Goal: Use online tool/utility: Utilize a website feature to perform a specific function

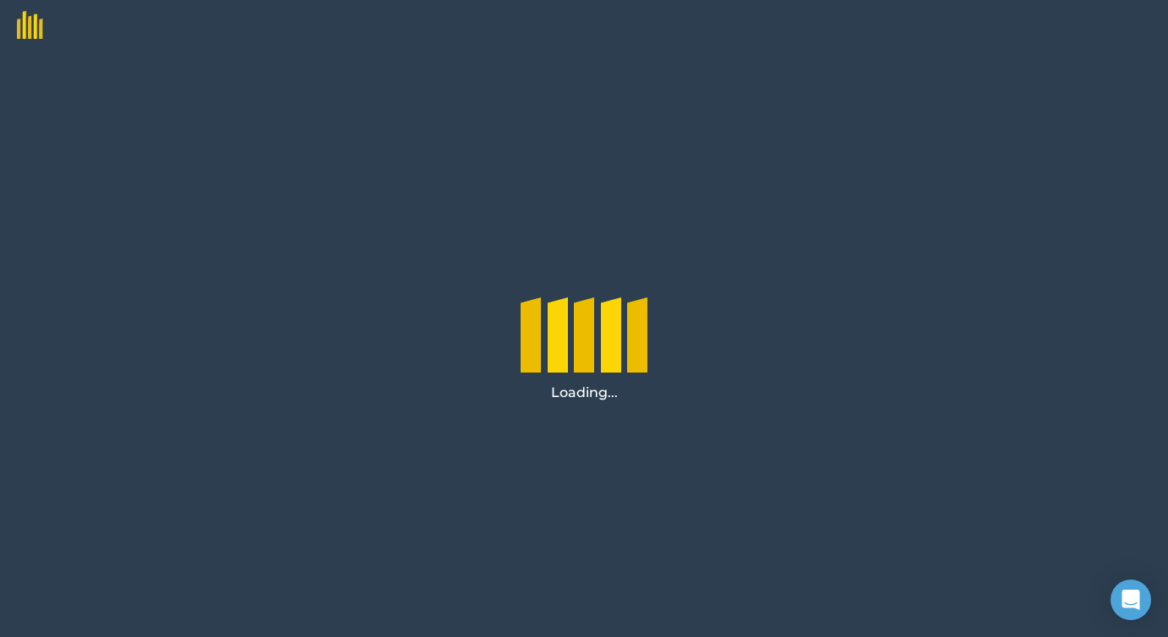
scroll to position [55285, 0]
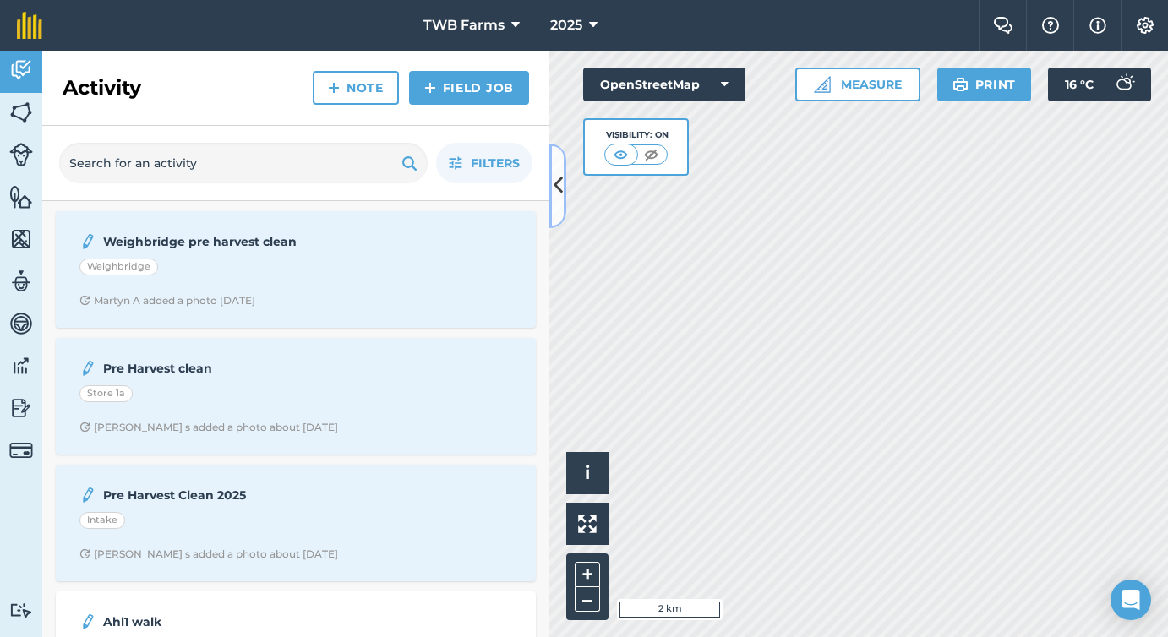
click at [562, 187] on icon at bounding box center [558, 186] width 9 height 30
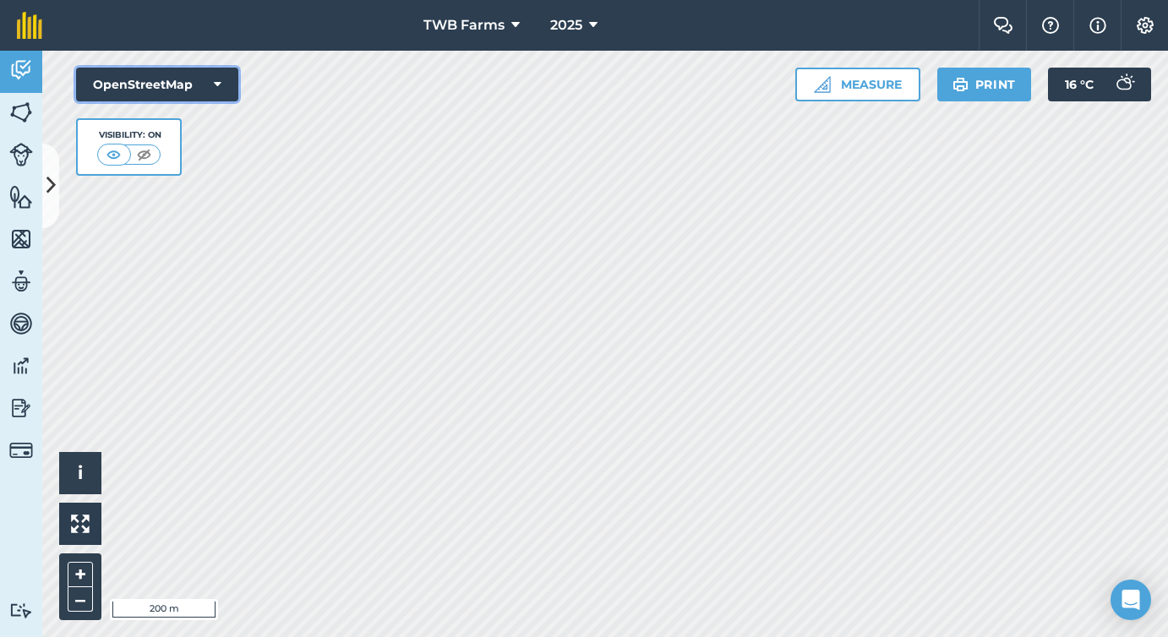
click at [218, 83] on icon at bounding box center [218, 84] width 8 height 17
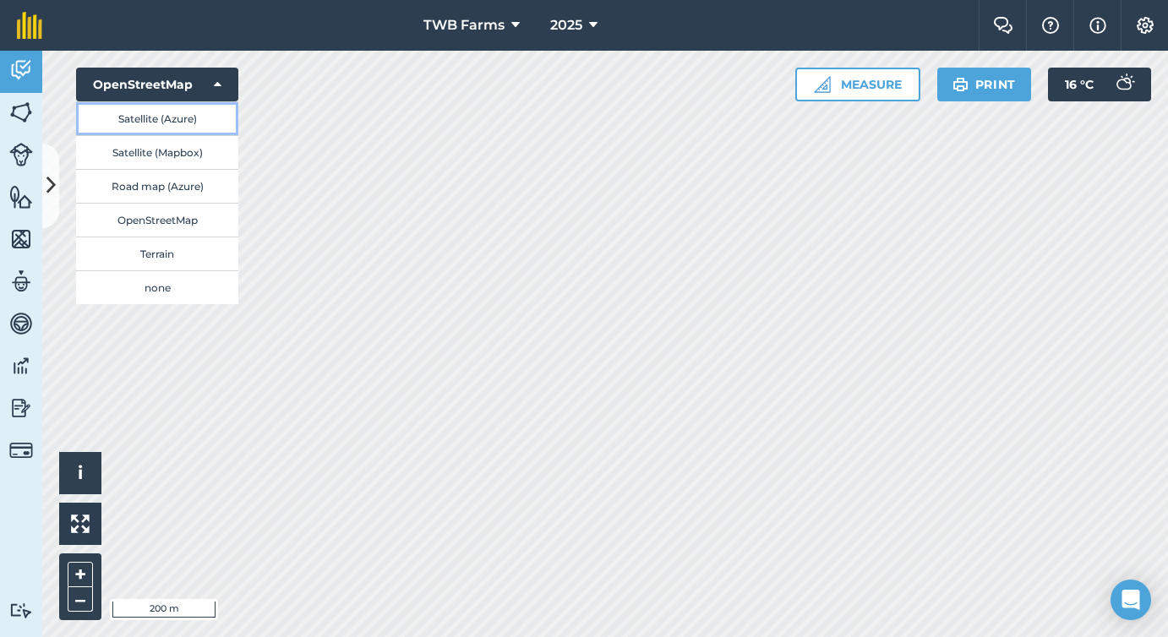
click at [199, 112] on button "Satellite (Azure)" at bounding box center [157, 118] width 162 height 34
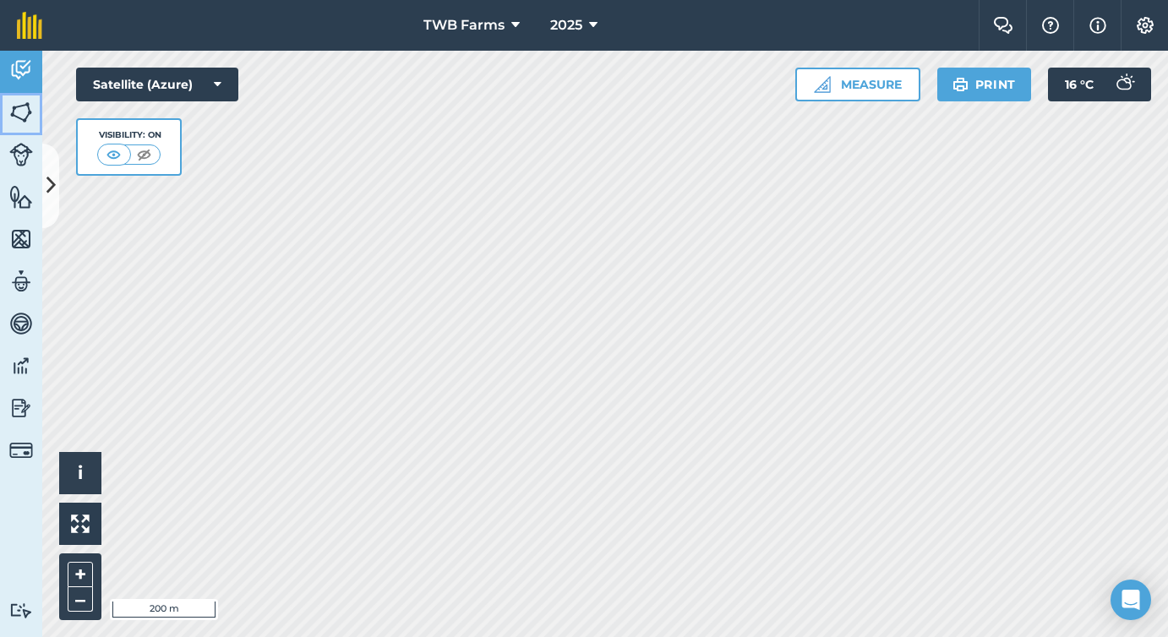
click at [21, 111] on img at bounding box center [21, 112] width 24 height 25
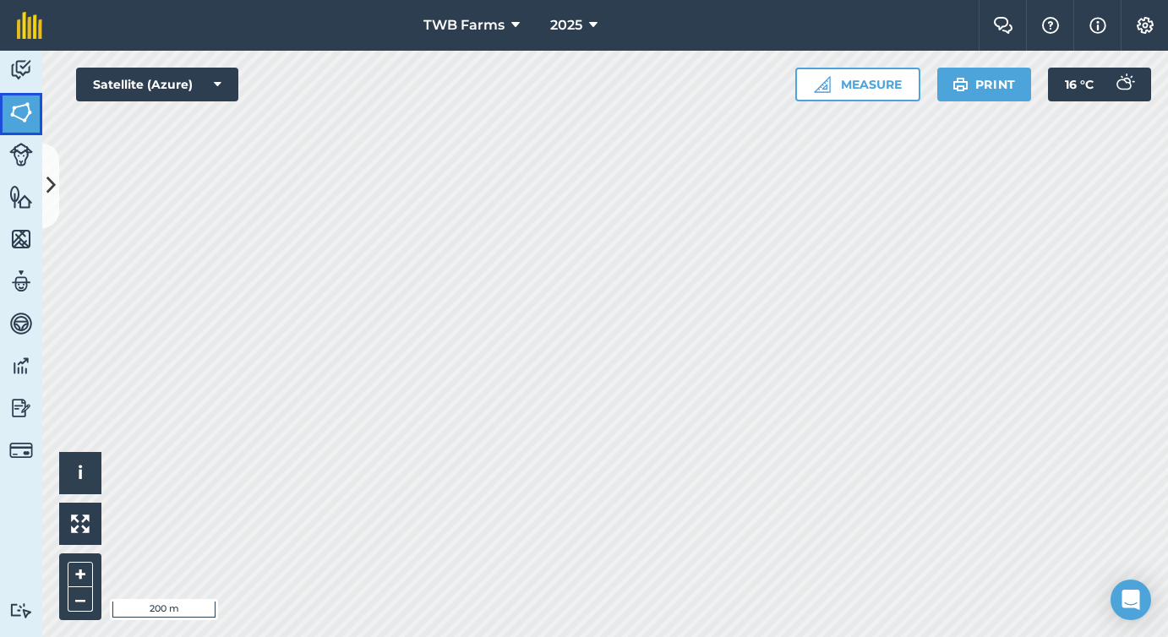
click at [21, 111] on img at bounding box center [21, 112] width 24 height 25
click at [14, 161] on img at bounding box center [21, 155] width 24 height 24
click at [21, 243] on img at bounding box center [21, 238] width 24 height 25
click at [90, 466] on button "i" at bounding box center [80, 473] width 42 height 42
click at [24, 117] on img at bounding box center [21, 112] width 24 height 25
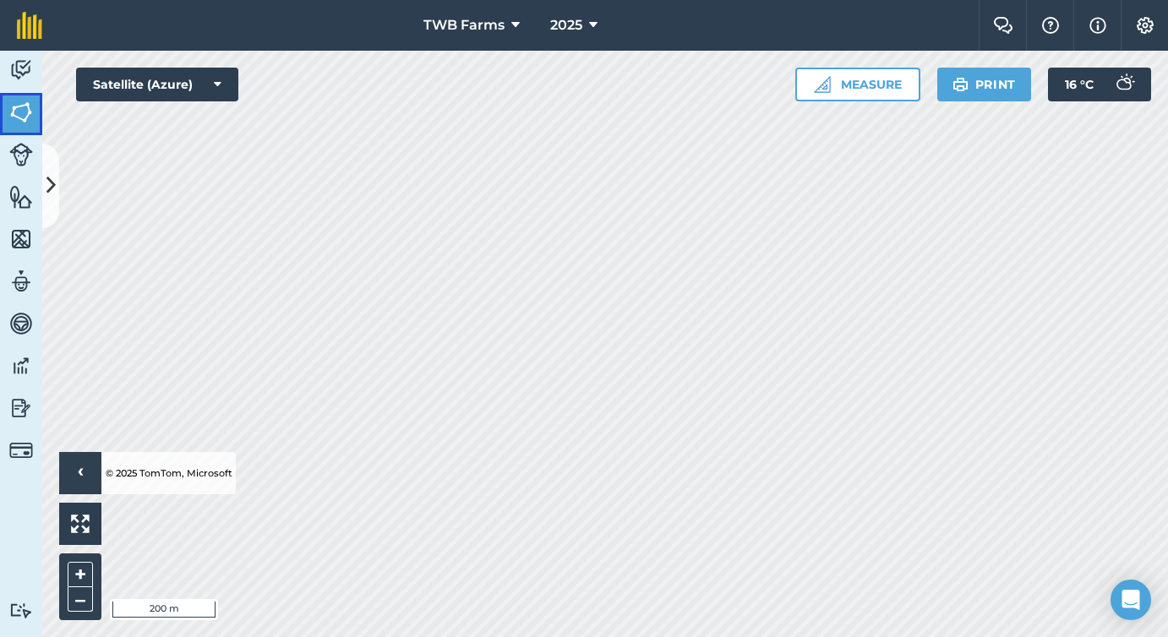
click at [24, 117] on img at bounding box center [21, 112] width 24 height 25
click at [25, 246] on img at bounding box center [21, 238] width 24 height 25
click at [22, 281] on img at bounding box center [21, 281] width 24 height 25
click at [25, 326] on img at bounding box center [21, 323] width 24 height 25
click at [25, 357] on img at bounding box center [21, 365] width 24 height 25
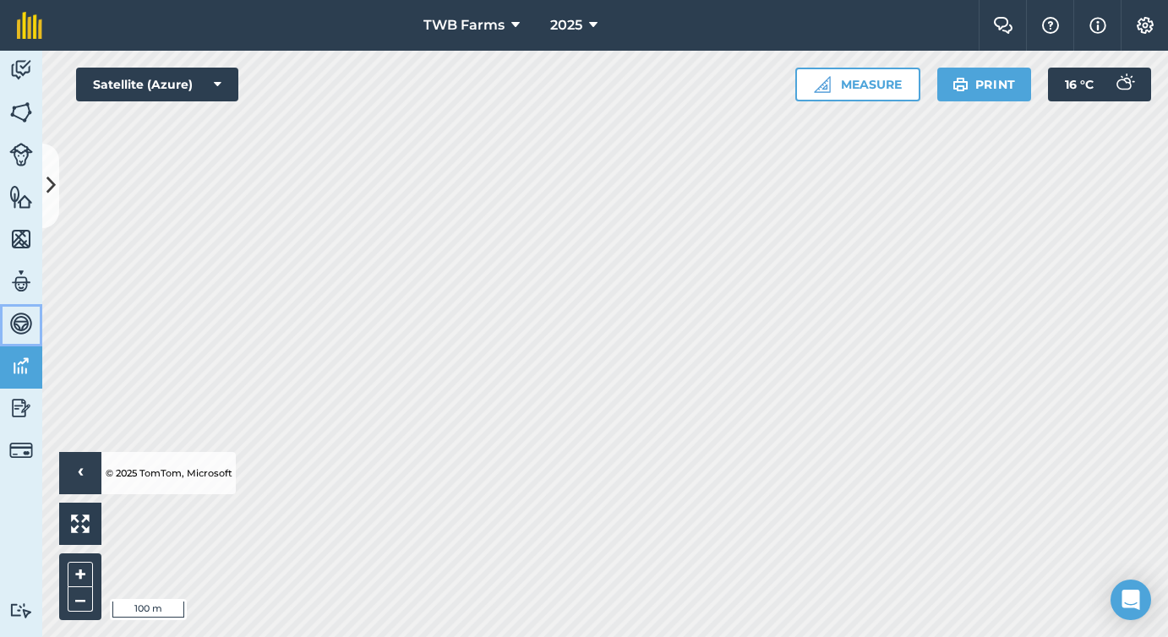
click at [23, 304] on link "Vehicles" at bounding box center [21, 325] width 42 height 42
click at [28, 272] on img at bounding box center [21, 281] width 24 height 25
click at [30, 236] on img at bounding box center [21, 238] width 24 height 25
click at [26, 204] on img at bounding box center [21, 196] width 24 height 25
click at [30, 156] on img at bounding box center [21, 155] width 24 height 24
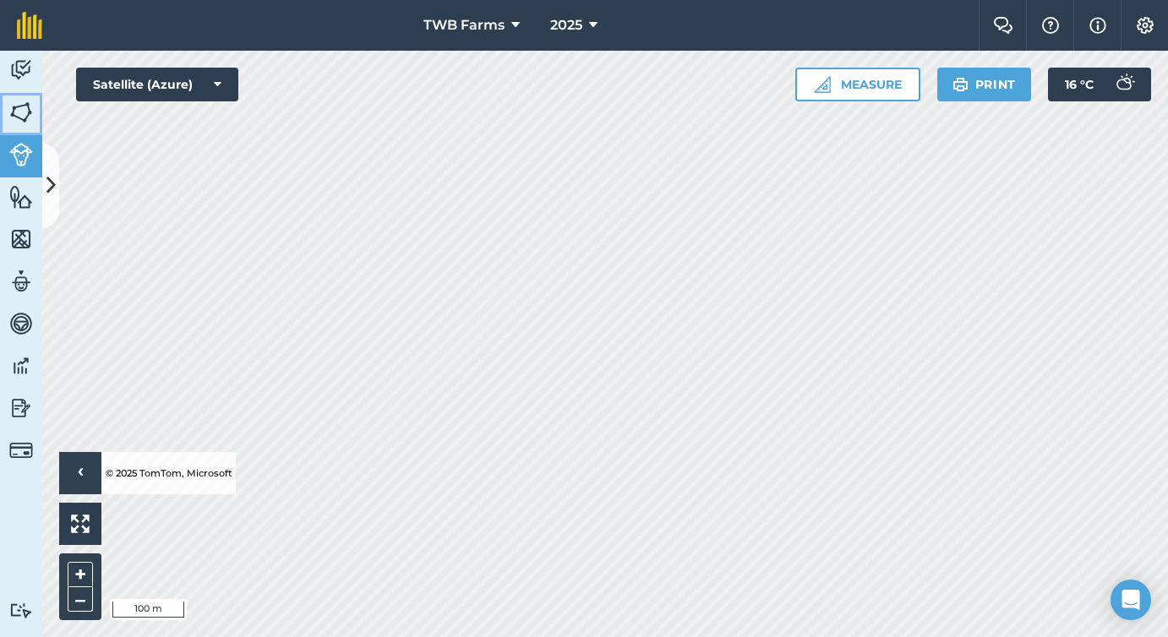
click at [29, 112] on img at bounding box center [21, 112] width 24 height 25
click at [23, 71] on img at bounding box center [21, 69] width 24 height 25
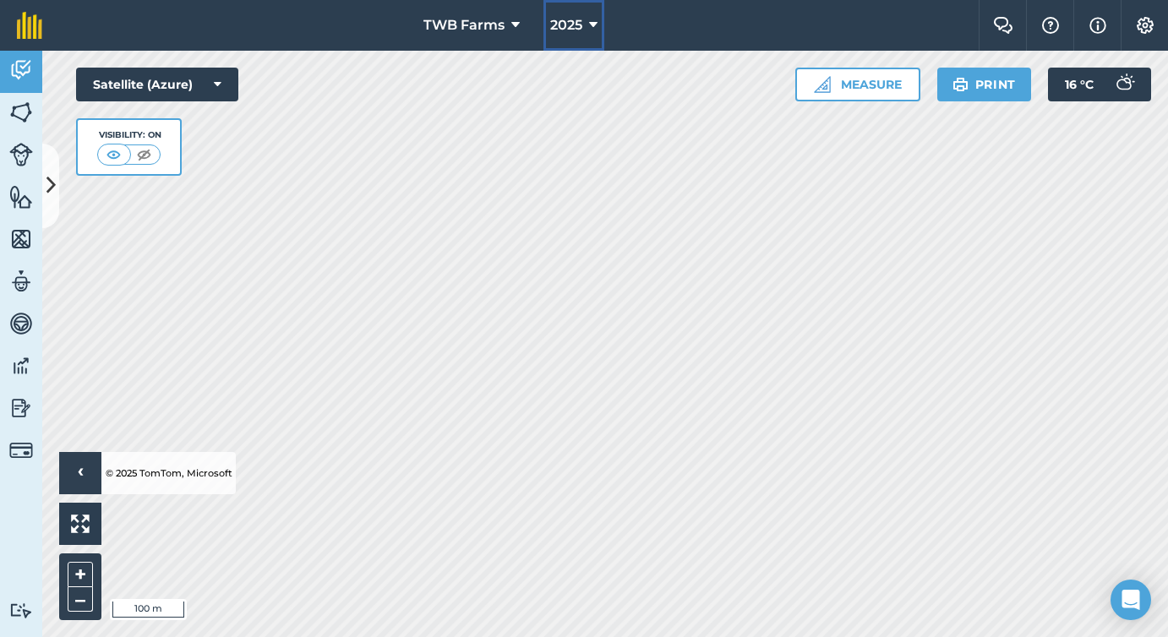
click at [589, 27] on icon at bounding box center [593, 25] width 8 height 20
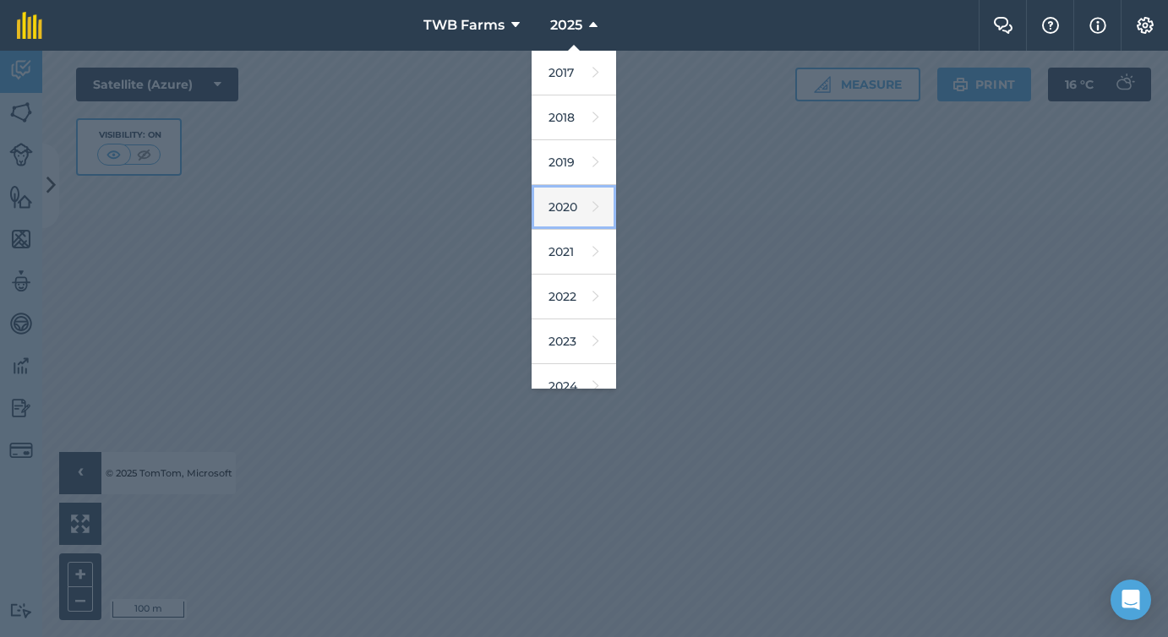
click at [586, 213] on link "2020" at bounding box center [574, 207] width 85 height 45
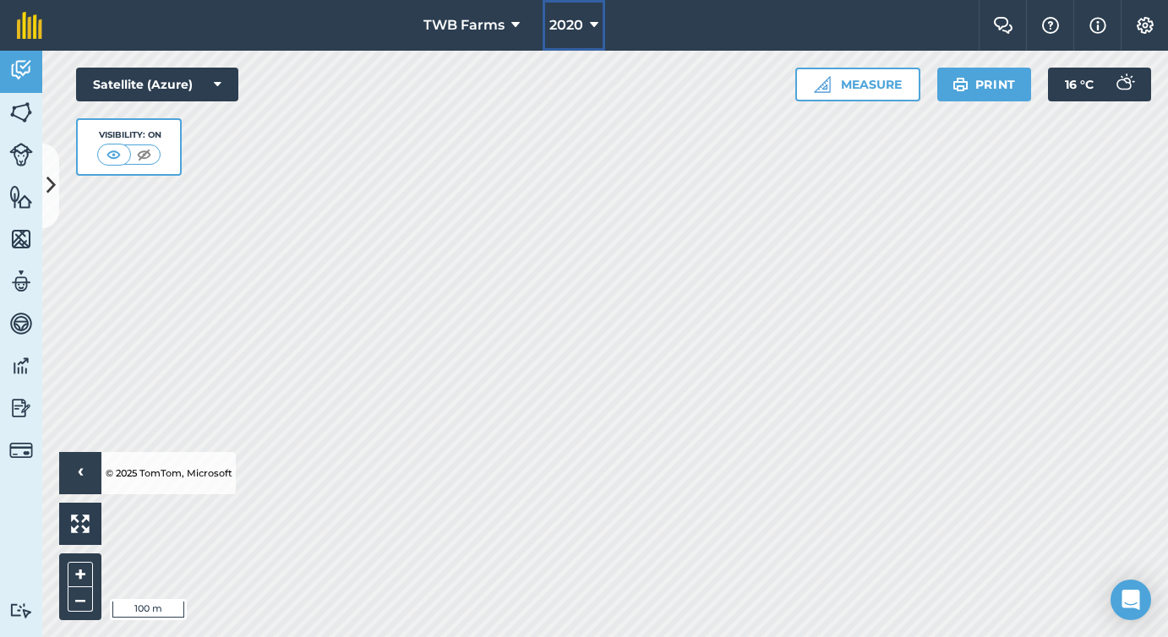
click at [593, 34] on icon at bounding box center [594, 25] width 8 height 20
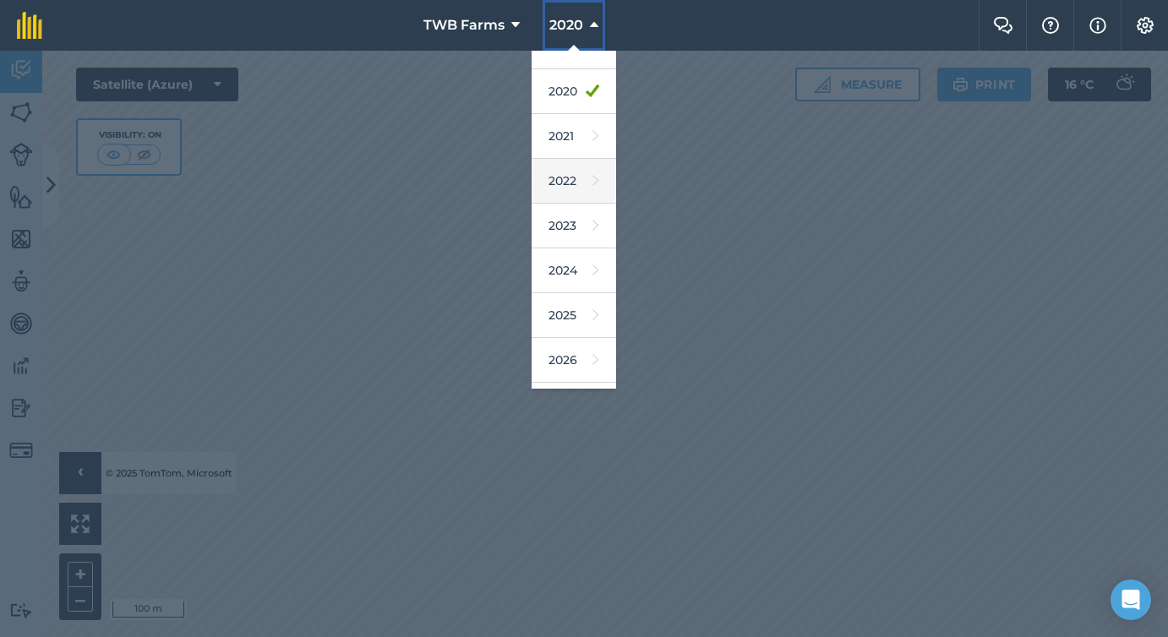
scroll to position [155, 0]
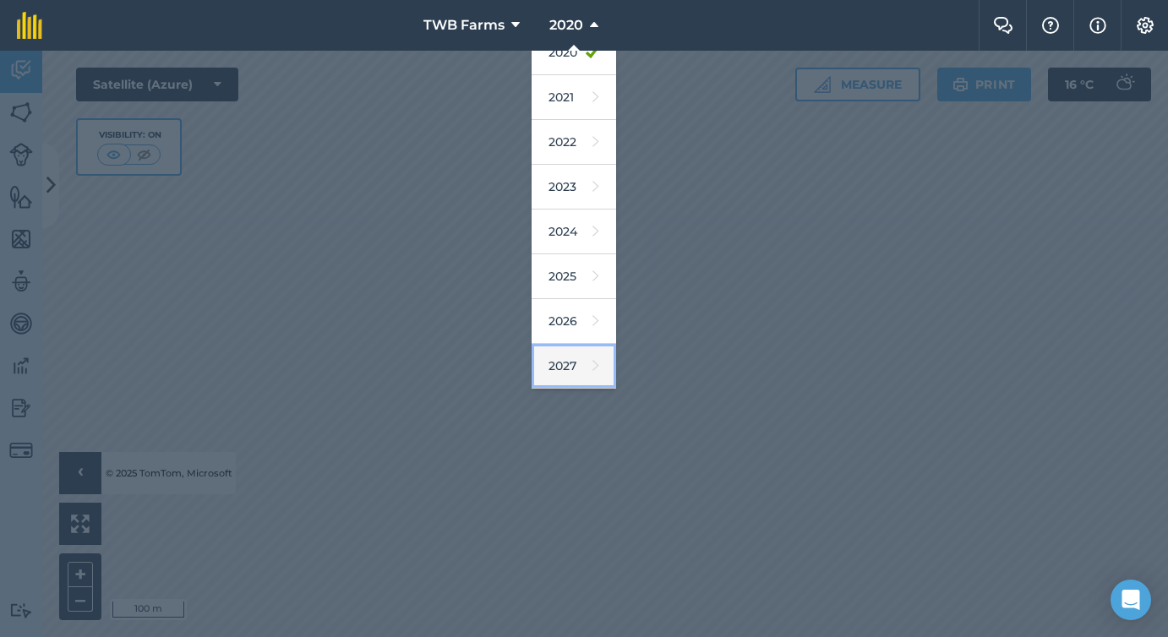
click at [580, 378] on link "2027" at bounding box center [574, 366] width 85 height 45
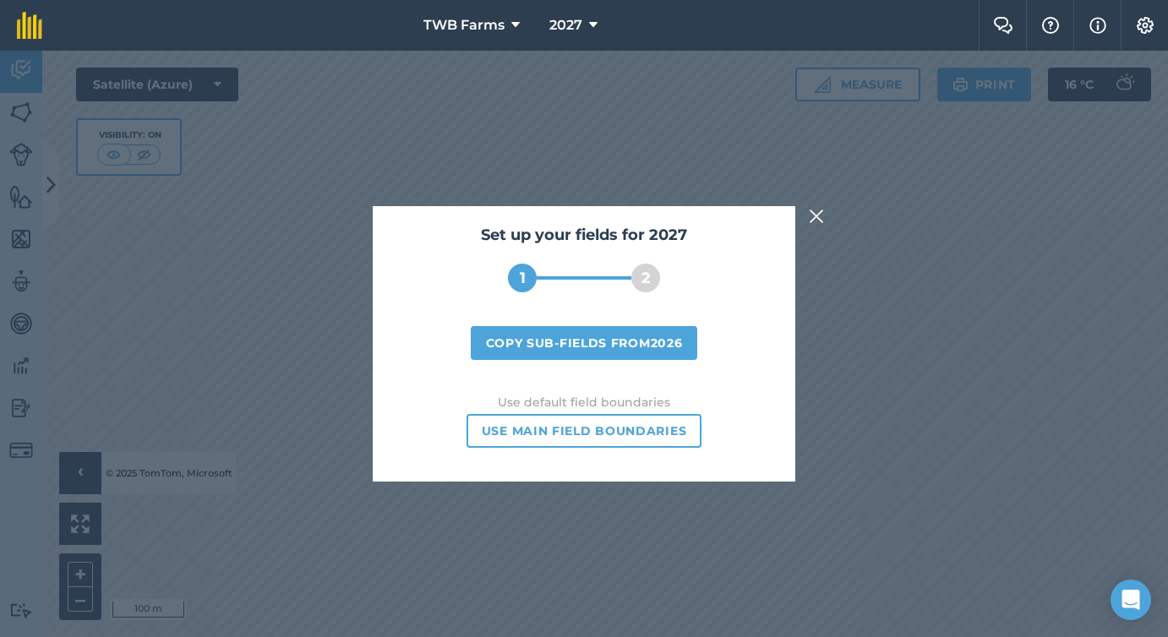
click at [816, 223] on img at bounding box center [816, 216] width 15 height 20
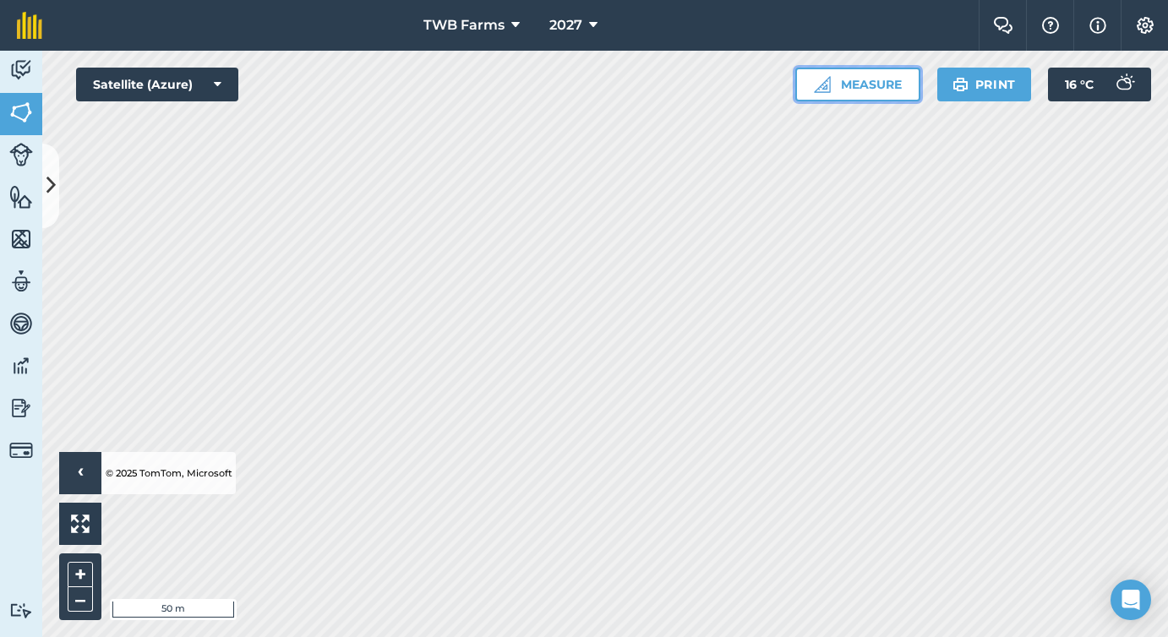
click at [808, 85] on button "Measure" at bounding box center [857, 85] width 125 height 34
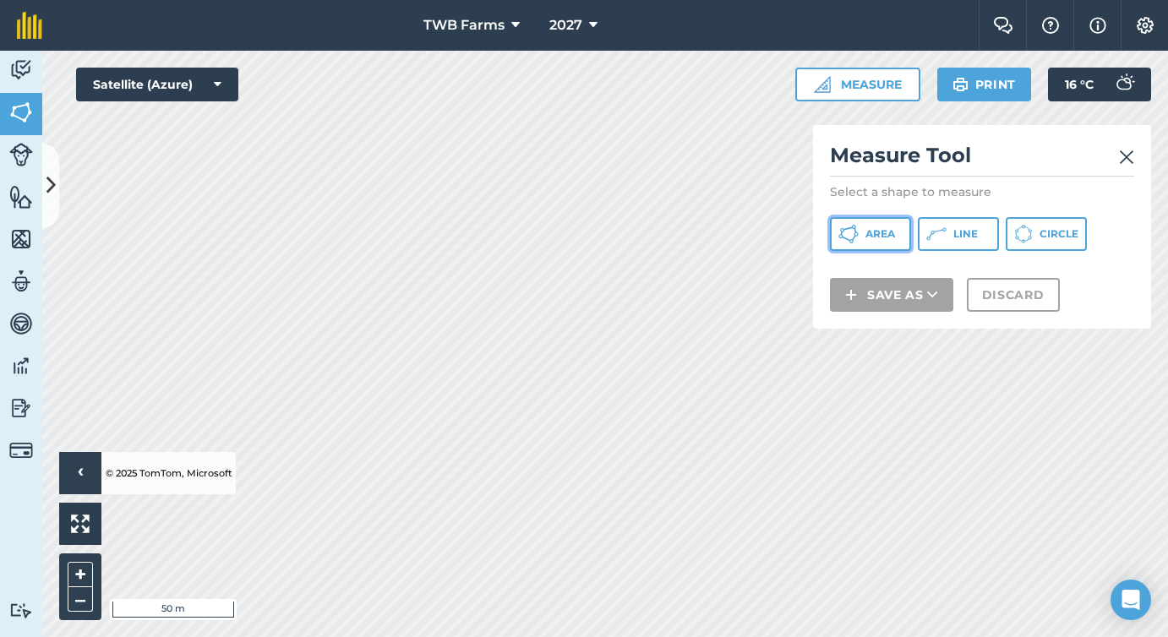
click at [850, 238] on icon at bounding box center [848, 234] width 20 height 20
click at [1126, 154] on img at bounding box center [1126, 157] width 15 height 20
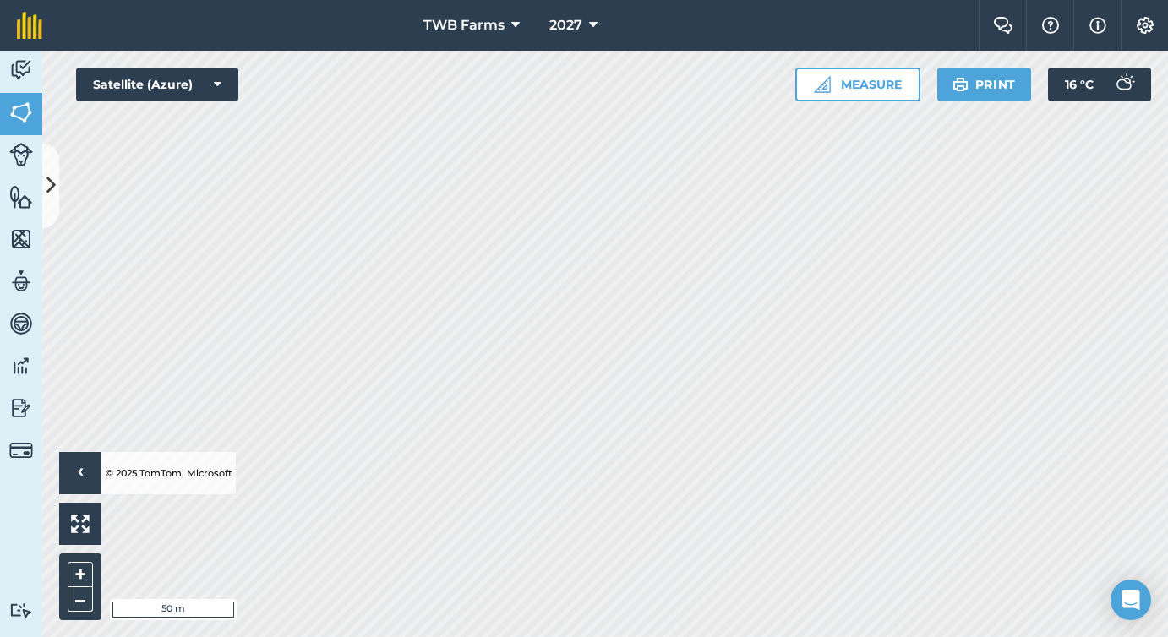
click at [900, 82] on button "Measure" at bounding box center [857, 85] width 125 height 34
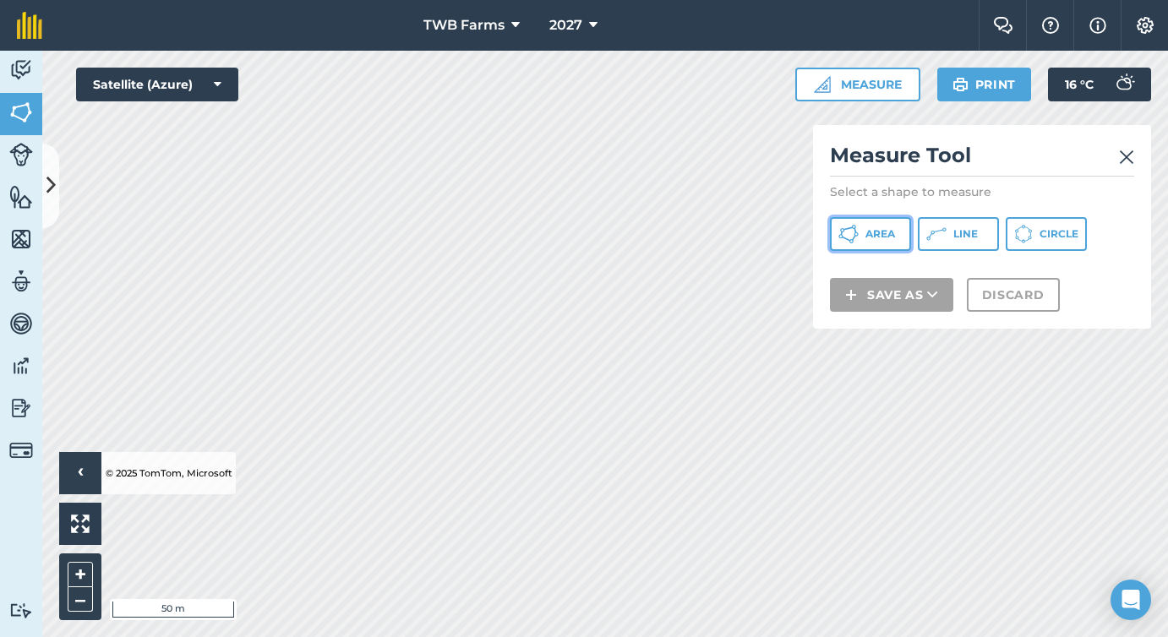
click at [887, 233] on span "Area" at bounding box center [880, 234] width 30 height 14
click at [1121, 156] on img at bounding box center [1126, 157] width 15 height 20
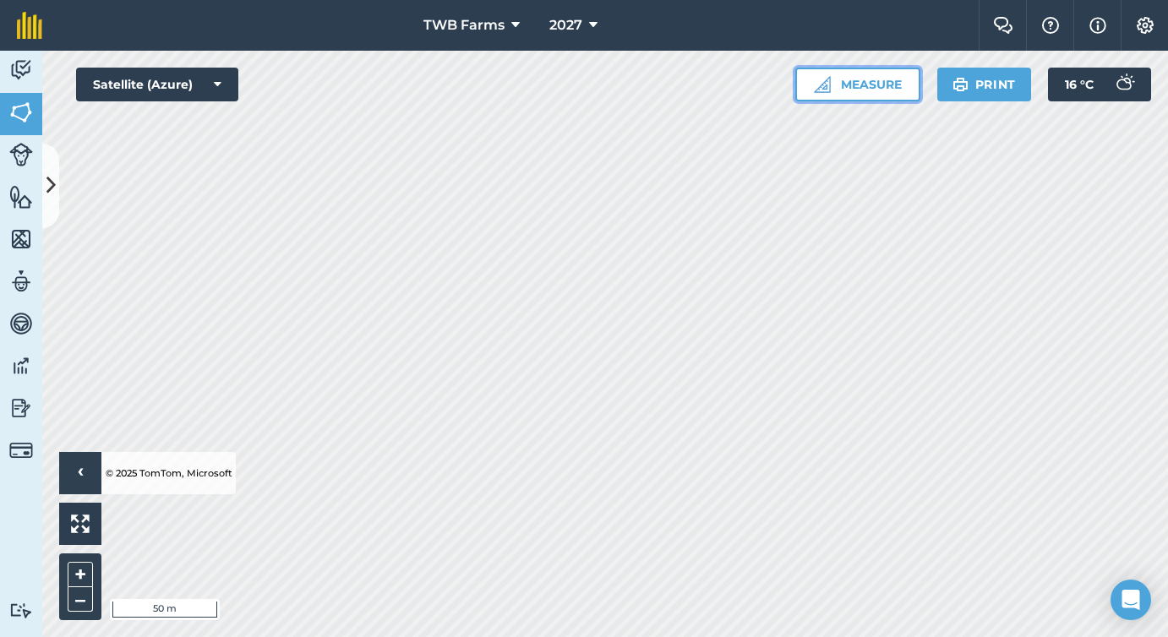
click at [889, 85] on button "Measure" at bounding box center [857, 85] width 125 height 34
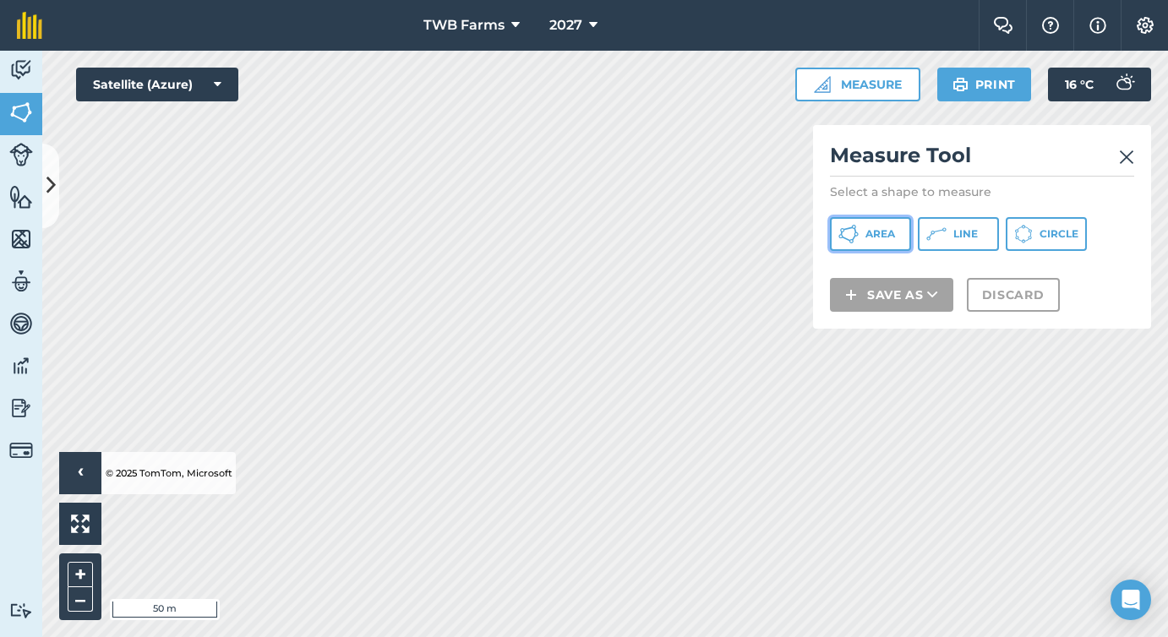
click at [883, 226] on button "Area" at bounding box center [870, 234] width 81 height 34
